Goal: Task Accomplishment & Management: Use online tool/utility

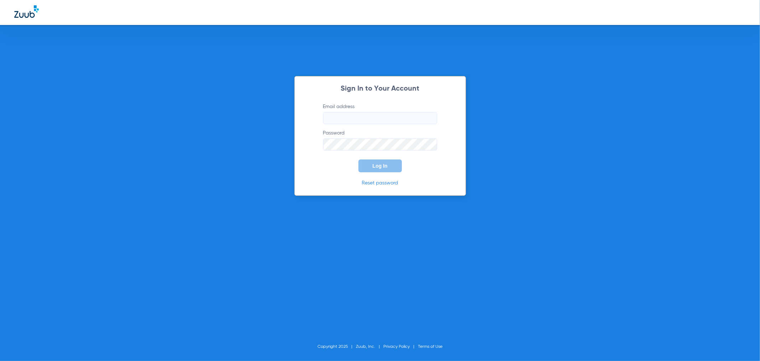
type input "[PERSON_NAME][EMAIL_ADDRESS][PERSON_NAME][DOMAIN_NAME]"
click at [371, 165] on button "Log In" at bounding box center [380, 165] width 43 height 13
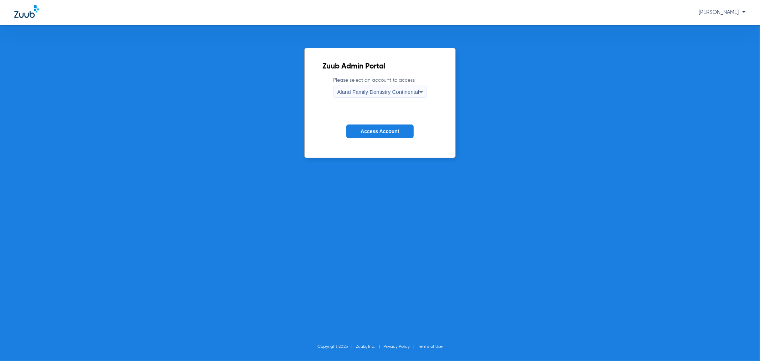
click at [365, 125] on button "Access Account" at bounding box center [379, 131] width 67 height 14
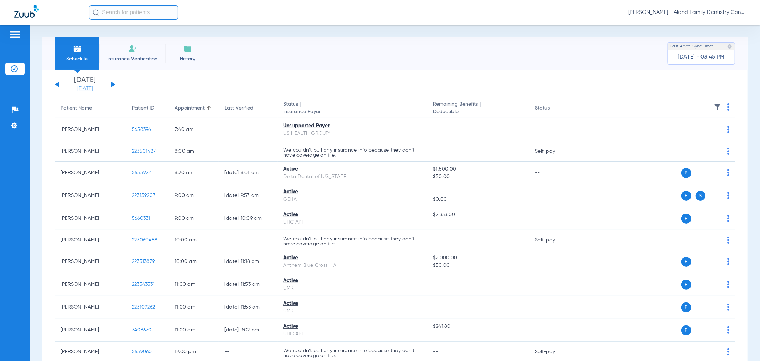
click at [86, 88] on link "[DATE]" at bounding box center [85, 88] width 43 height 7
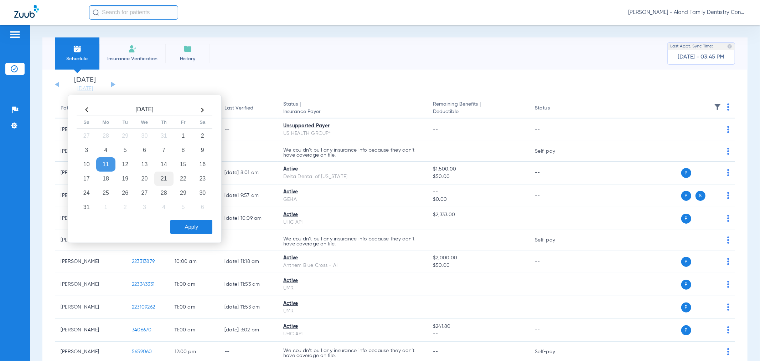
click at [170, 172] on td "21" at bounding box center [163, 178] width 19 height 14
click at [177, 223] on button "Apply" at bounding box center [191, 227] width 42 height 14
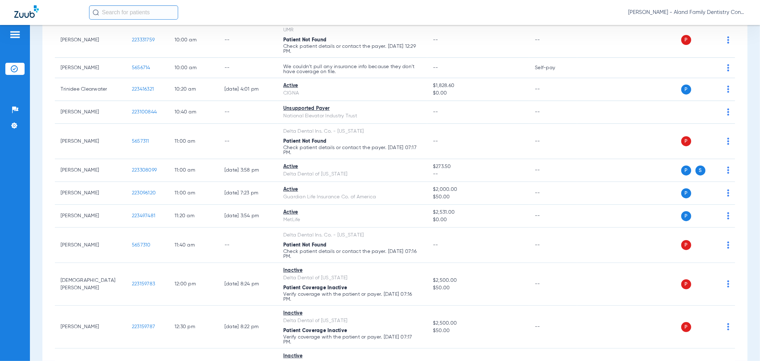
scroll to position [317, 0]
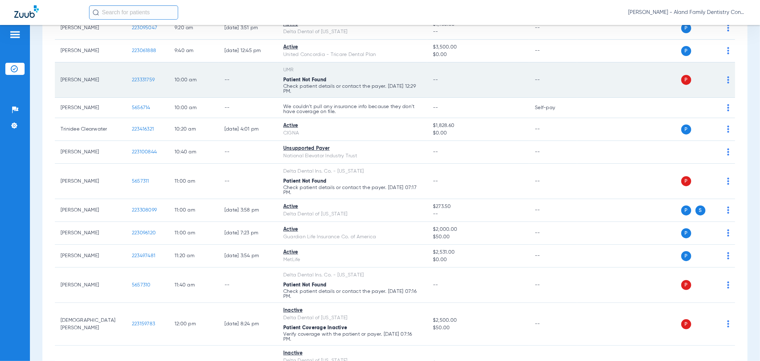
click at [728, 83] on img at bounding box center [729, 79] width 2 height 7
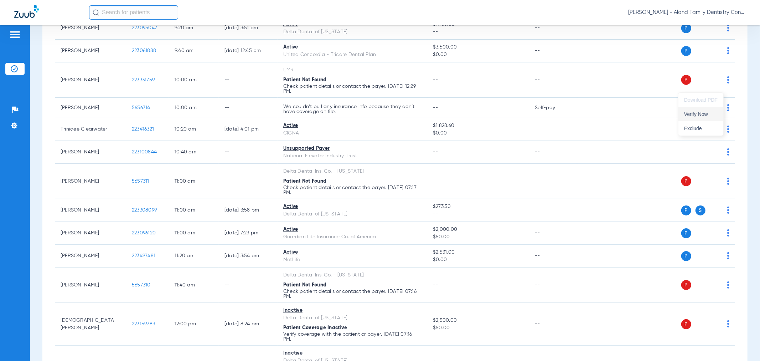
click at [689, 116] on span "Verify Now" at bounding box center [701, 114] width 34 height 5
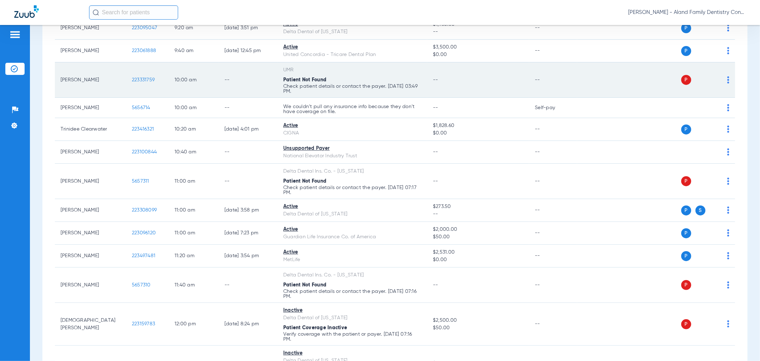
click at [140, 82] on span "223331759" at bounding box center [143, 79] width 23 height 5
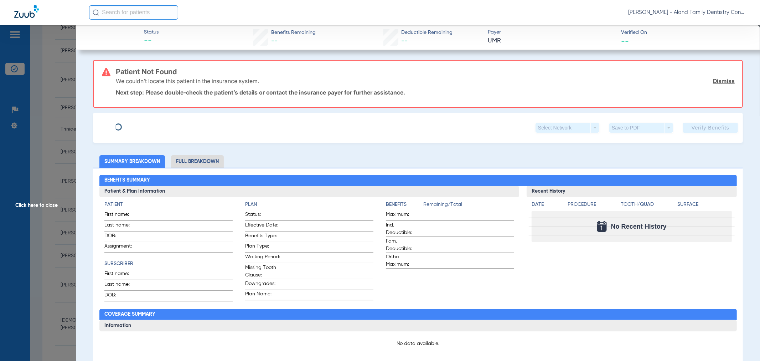
type input "Dieon"
type input "[PERSON_NAME]"
type input "[DATE]"
type input "34156228"
type input "76415627"
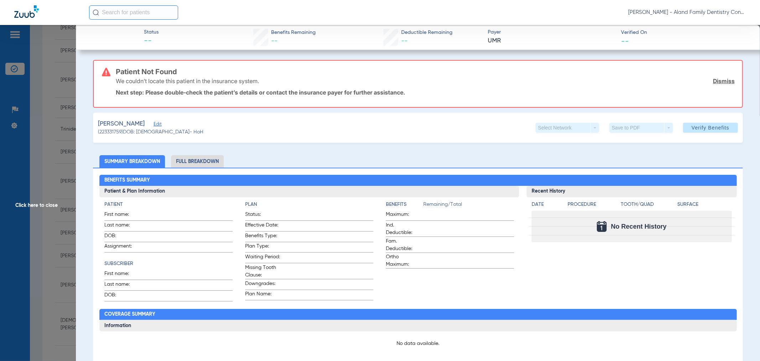
click at [154, 124] on span "Edit" at bounding box center [157, 125] width 6 height 7
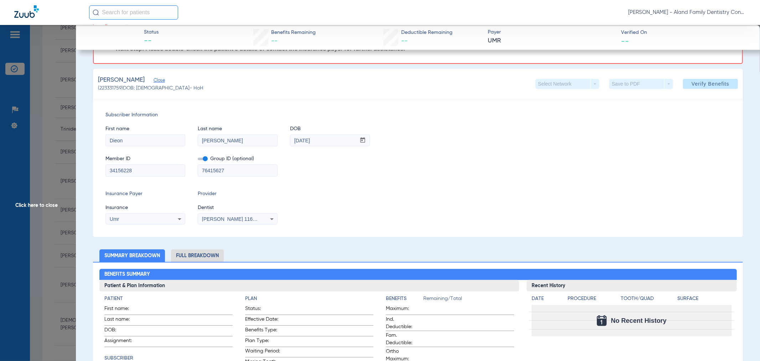
scroll to position [0, 0]
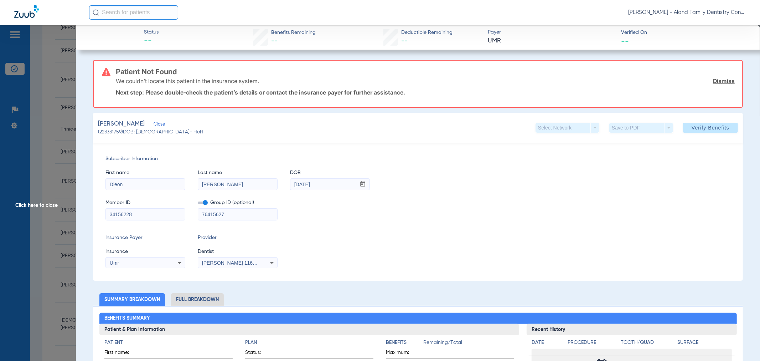
click at [50, 114] on span "Click here to close" at bounding box center [38, 205] width 76 height 361
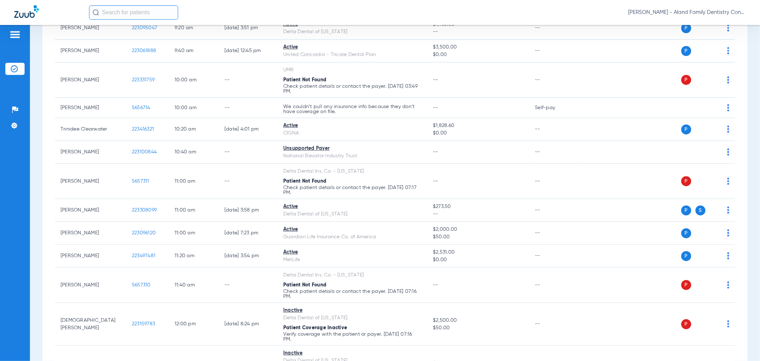
click at [708, 12] on span "[PERSON_NAME] - Aland Family Dentistry Continental" at bounding box center [687, 12] width 118 height 7
click at [718, 27] on span "Account Selection" at bounding box center [719, 25] width 40 height 5
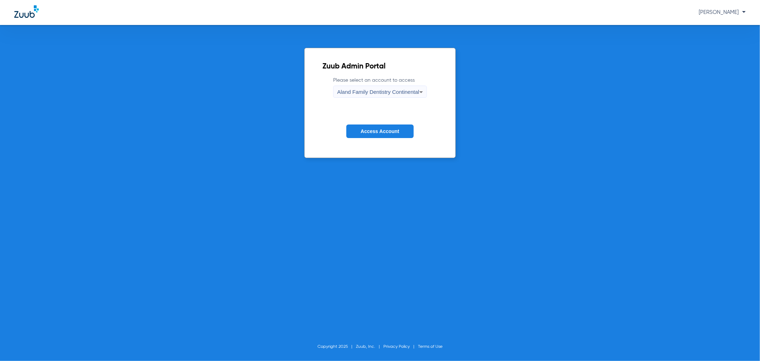
click at [349, 91] on span "Aland Family Dentistry Continental" at bounding box center [378, 92] width 82 height 6
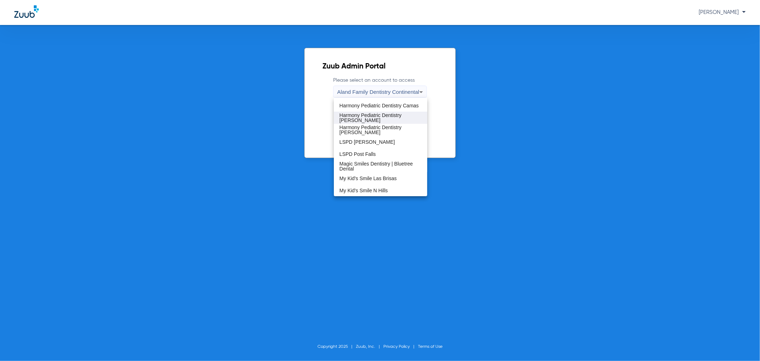
scroll to position [119, 0]
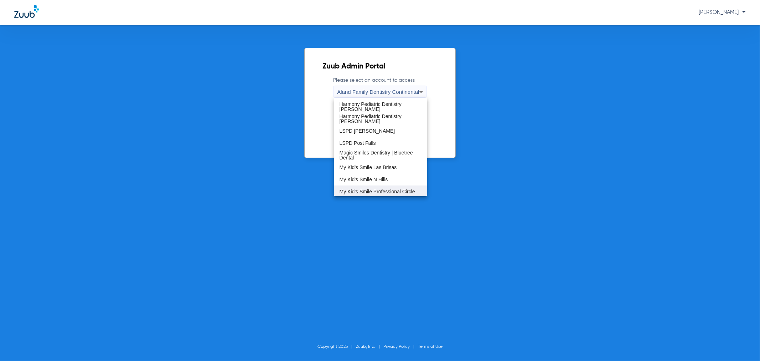
click at [373, 189] on span "My Kid's Smile Professional Circle" at bounding box center [378, 191] width 76 height 5
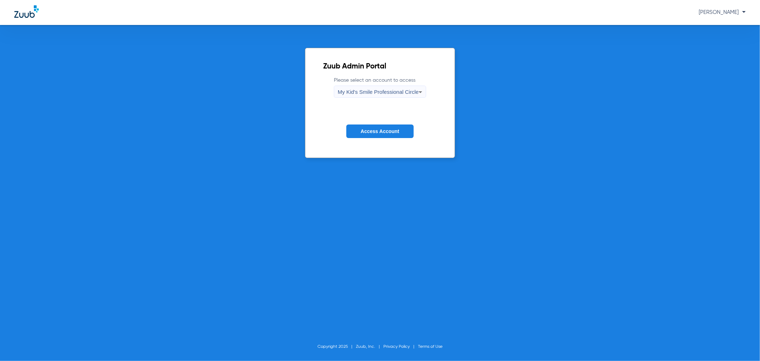
click at [374, 130] on span "Access Account" at bounding box center [380, 131] width 38 height 6
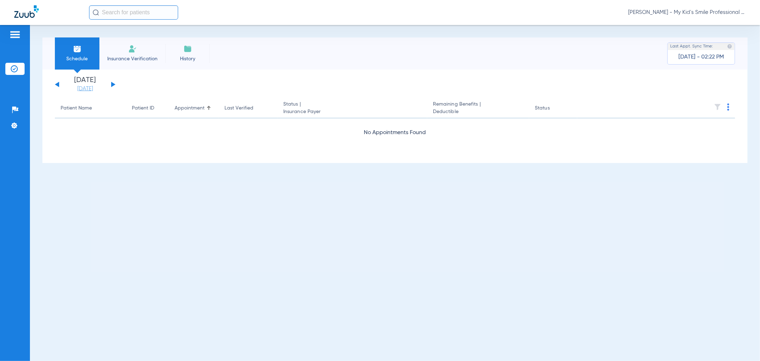
click at [94, 91] on link "[DATE]" at bounding box center [85, 88] width 43 height 7
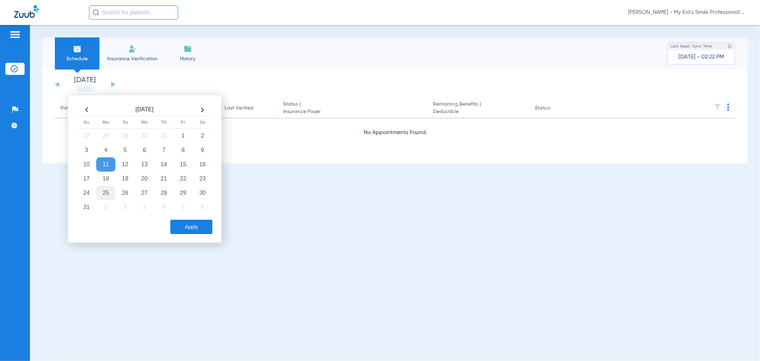
click at [104, 191] on td "25" at bounding box center [105, 193] width 19 height 14
click at [188, 231] on button "Apply" at bounding box center [191, 227] width 42 height 14
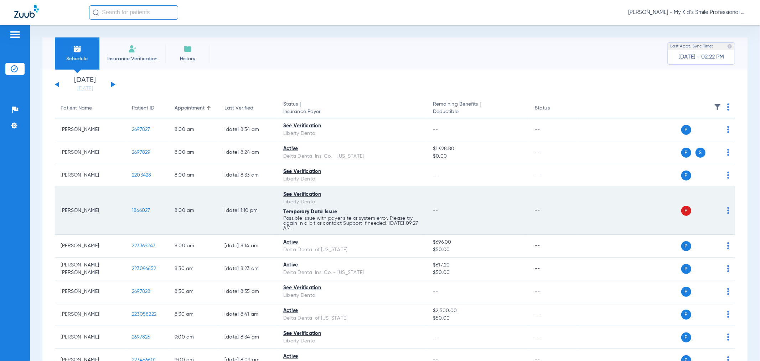
drag, startPoint x: 718, startPoint y: 210, endPoint x: 722, endPoint y: 211, distance: 4.0
click at [718, 211] on div "P S" at bounding box center [653, 211] width 152 height 10
click at [728, 211] on img at bounding box center [729, 210] width 2 height 7
drag, startPoint x: 707, startPoint y: 238, endPoint x: 674, endPoint y: 234, distance: 33.0
click at [707, 239] on span "Verify Now" at bounding box center [701, 238] width 34 height 5
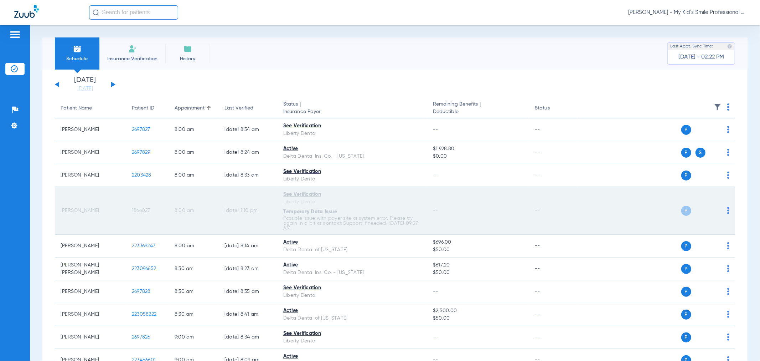
click at [134, 209] on span "1866027" at bounding box center [141, 210] width 19 height 5
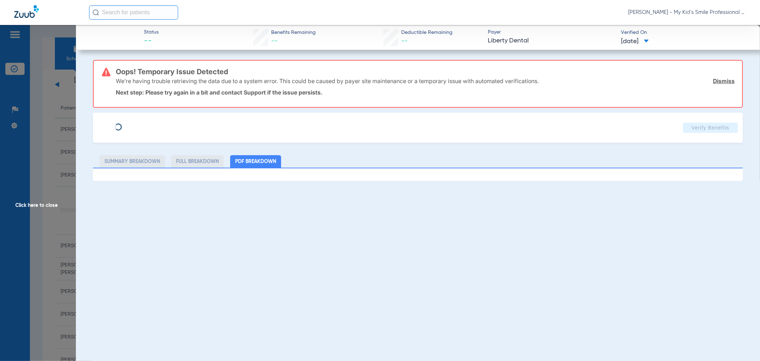
type input "Zinayah"
type input "[PERSON_NAME]"
type input "[DATE]"
type input "0000229278701"
type input "MCNANV"
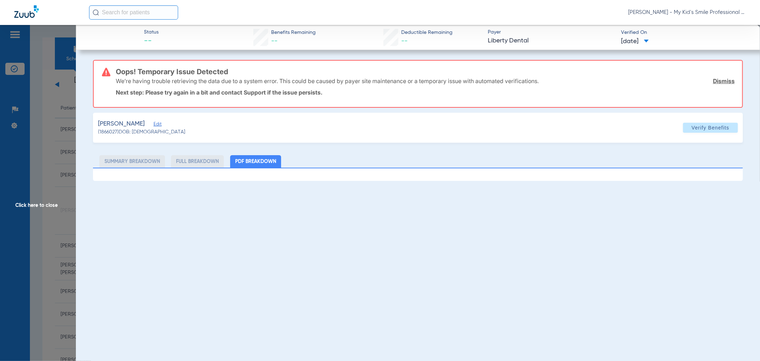
click at [157, 122] on span "Edit" at bounding box center [157, 125] width 6 height 7
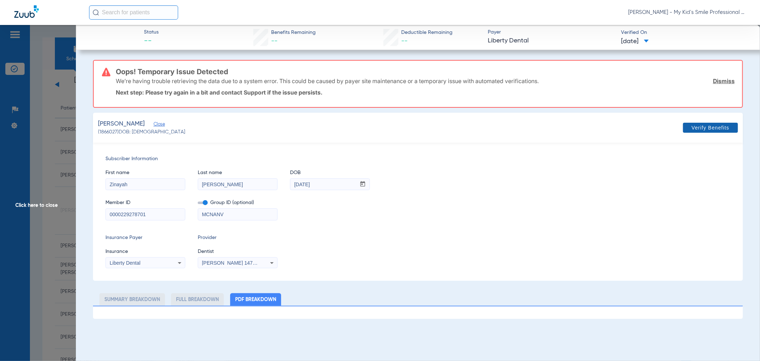
click at [701, 123] on span at bounding box center [710, 127] width 55 height 17
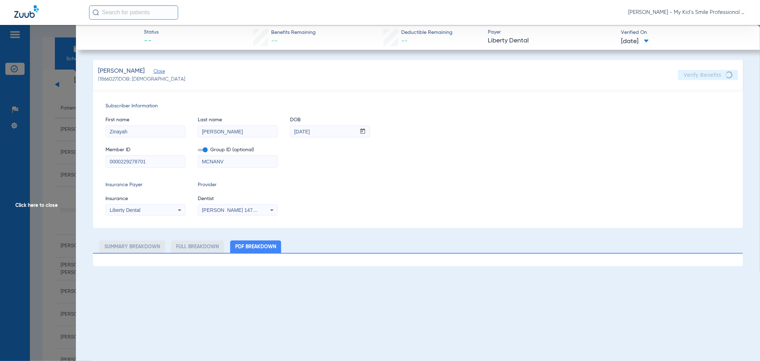
click at [31, 100] on span "Click here to close" at bounding box center [38, 205] width 76 height 361
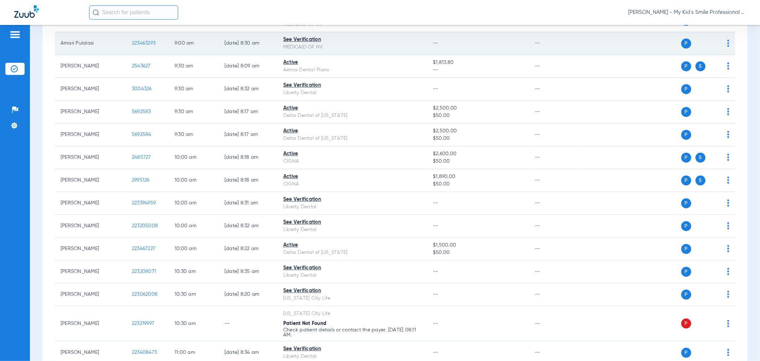
scroll to position [317, 0]
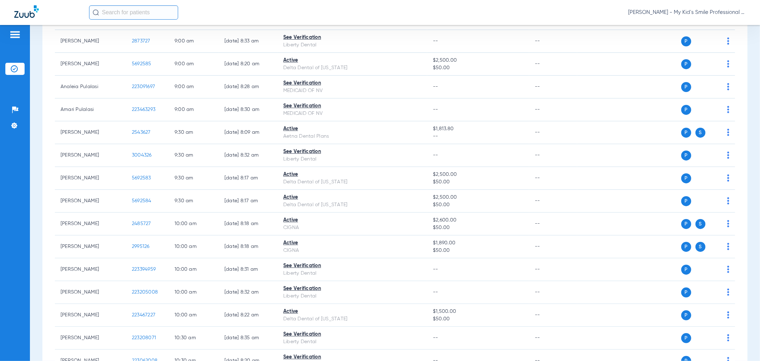
click at [694, 11] on span "[PERSON_NAME] - My Kid's Smile Professional Circle" at bounding box center [687, 12] width 118 height 7
click at [699, 24] on button "Account Selection" at bounding box center [719, 25] width 51 height 14
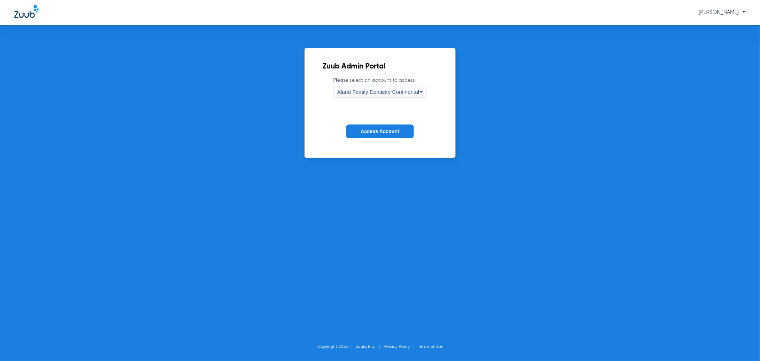
click at [378, 121] on form "Please select an account to access Aland Family Dentistry Continental Access Ac…" at bounding box center [380, 113] width 115 height 72
click at [379, 123] on form "Please select an account to access Aland Family Dentistry Continental Access Ac…" at bounding box center [380, 113] width 115 height 72
click at [391, 130] on span "Access Account" at bounding box center [380, 131] width 38 height 6
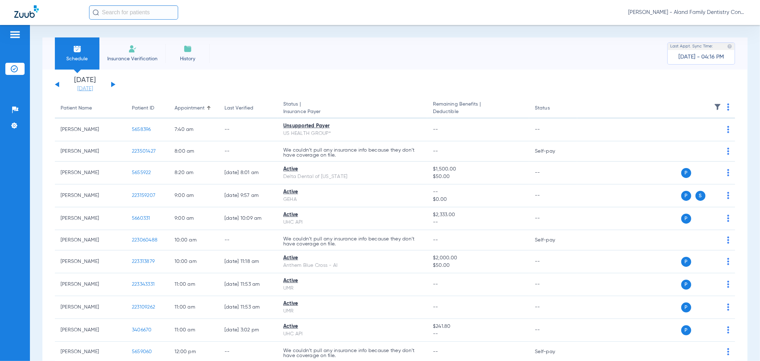
click at [79, 91] on link "[DATE]" at bounding box center [85, 88] width 43 height 7
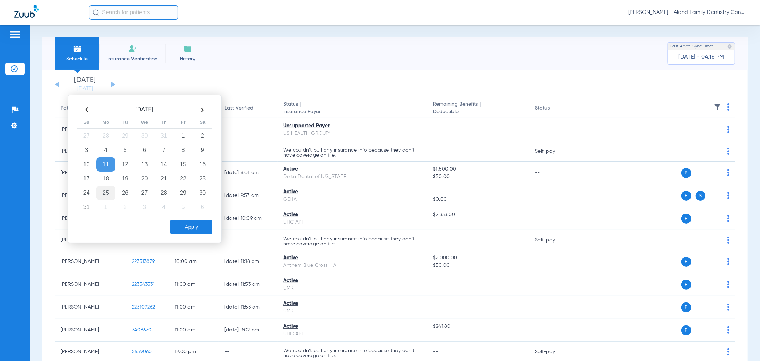
click at [103, 190] on td "25" at bounding box center [105, 193] width 19 height 14
click at [176, 225] on button "Apply" at bounding box center [191, 227] width 42 height 14
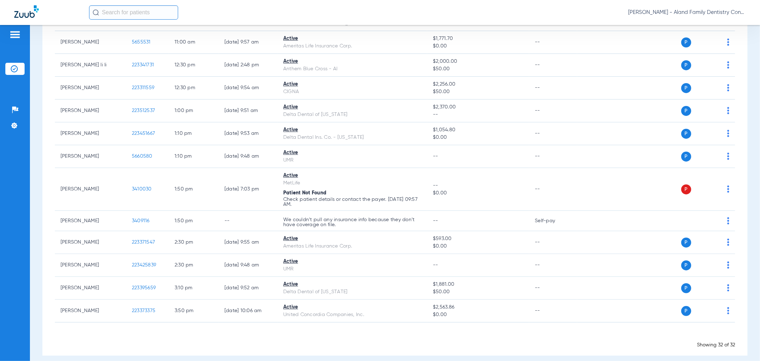
scroll to position [594, 0]
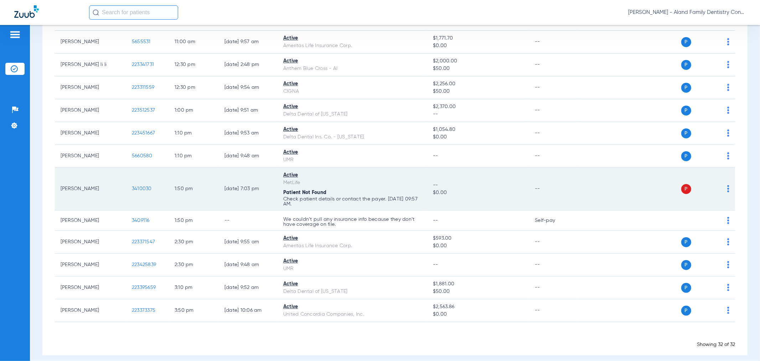
click at [140, 191] on span "3410030" at bounding box center [142, 188] width 20 height 5
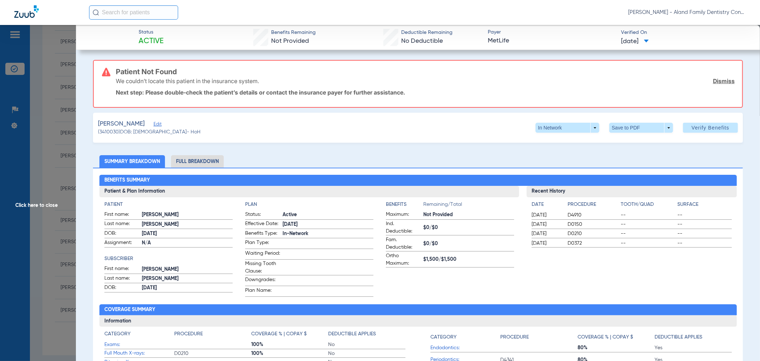
click at [154, 125] on span "Edit" at bounding box center [157, 125] width 6 height 7
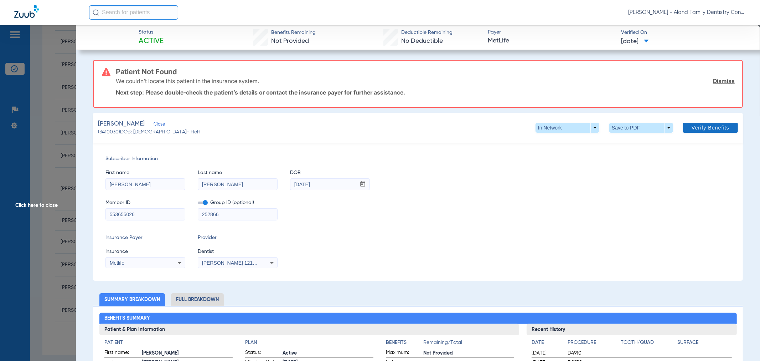
click at [685, 122] on span at bounding box center [710, 127] width 55 height 17
